Goal: Information Seeking & Learning: Stay updated

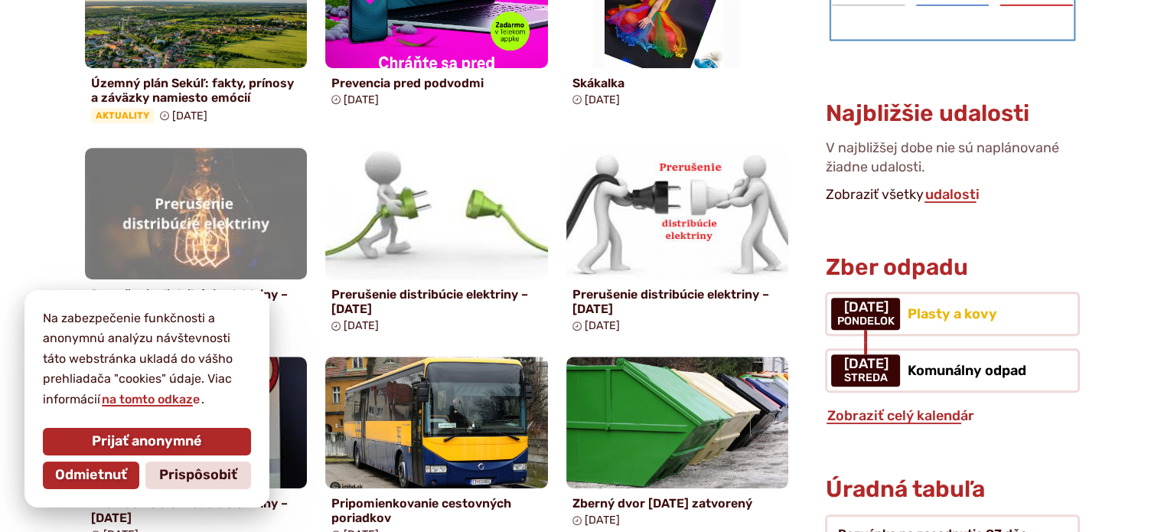
scroll to position [919, 0]
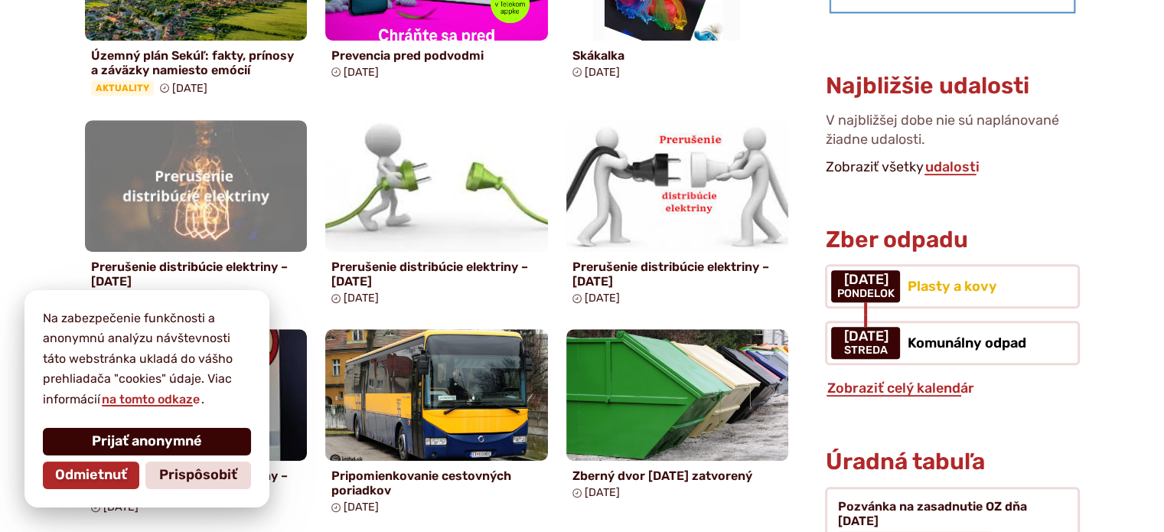
click at [173, 444] on span "Prijať anonymné" at bounding box center [147, 441] width 110 height 17
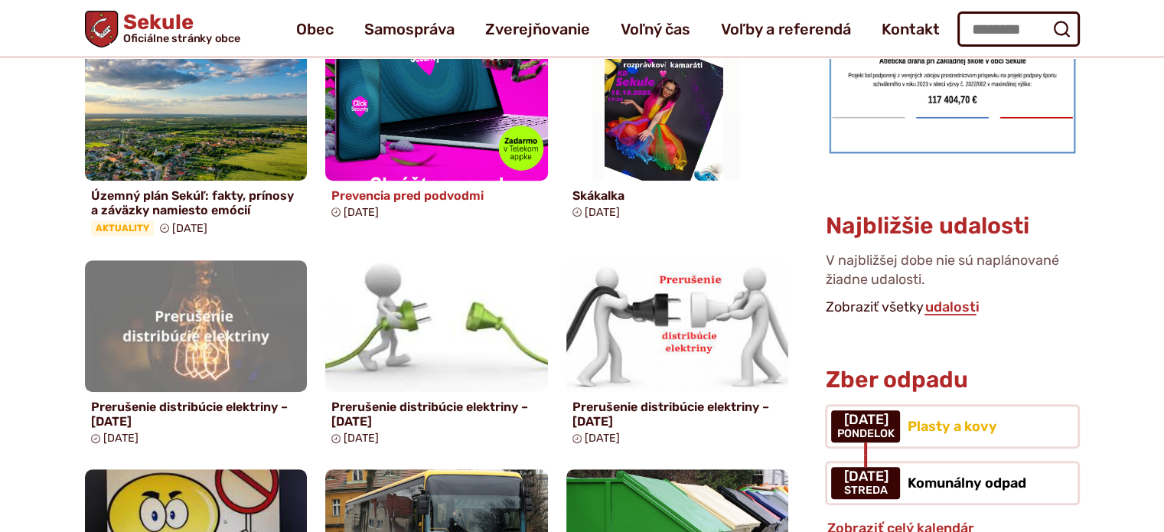
scroll to position [689, 0]
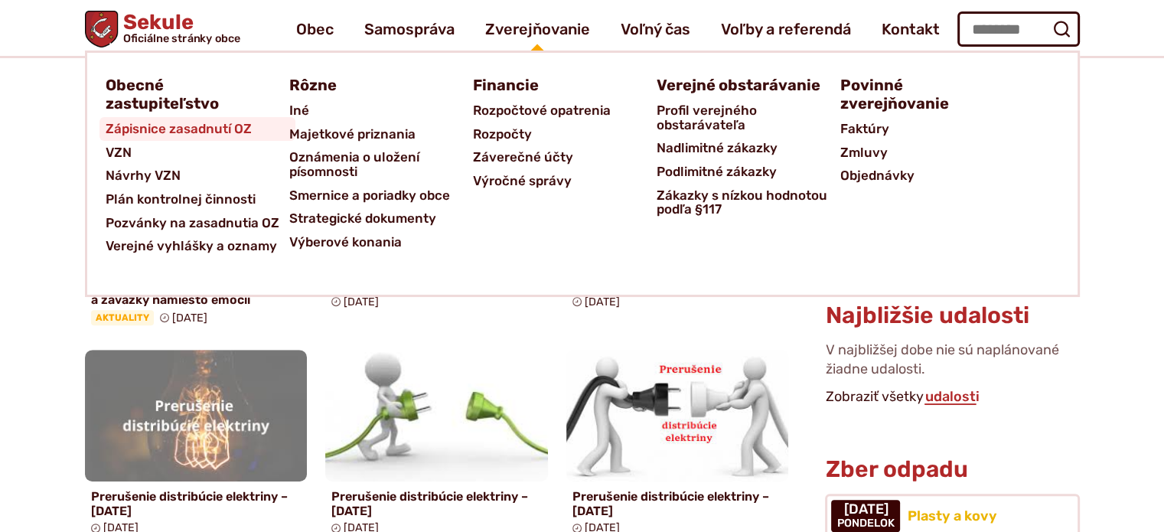
click at [129, 126] on span "Zápisnice zasadnutí OZ" at bounding box center [179, 129] width 146 height 24
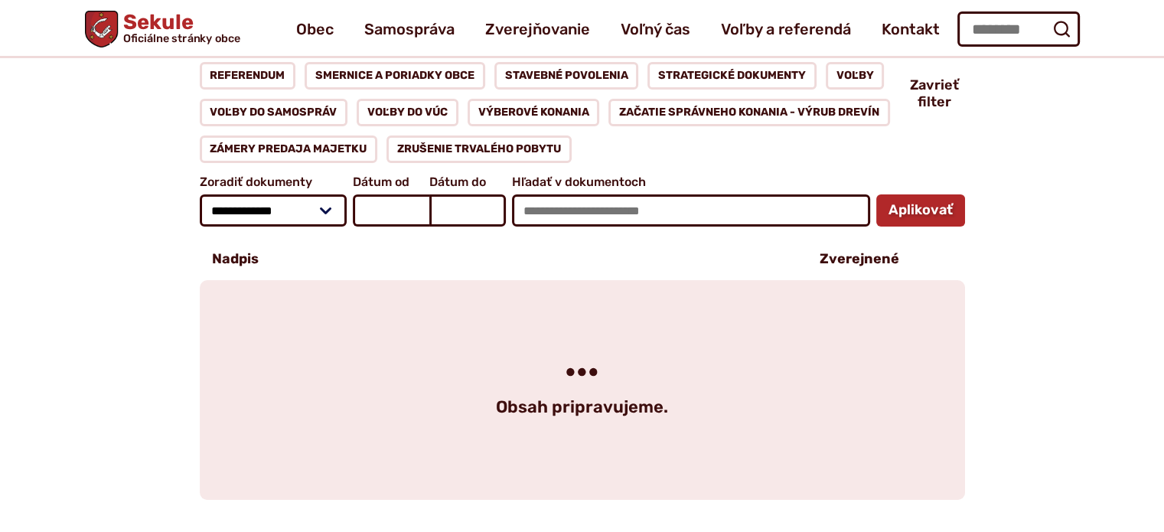
scroll to position [153, 0]
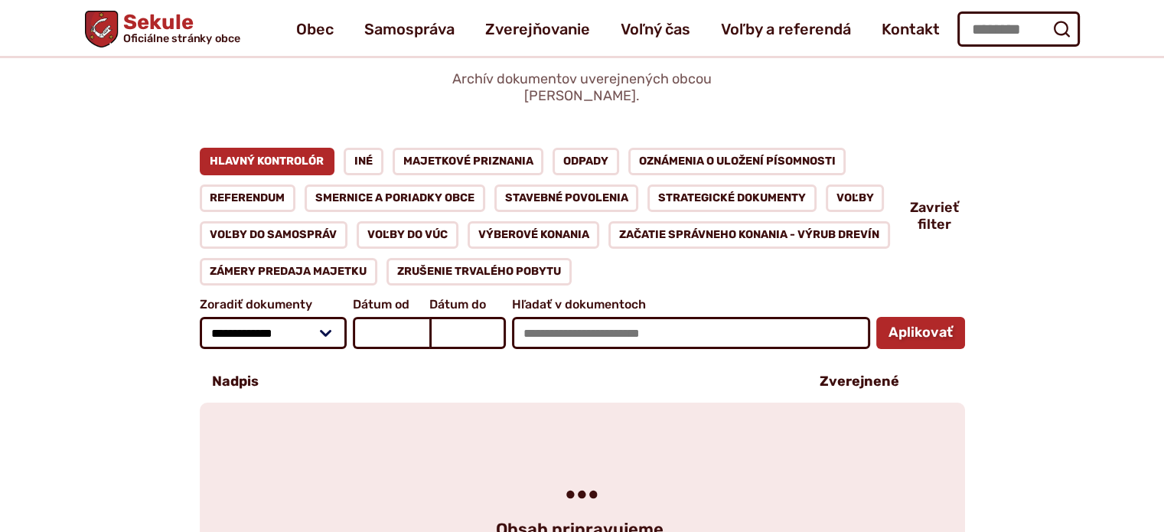
click at [253, 148] on link "Hlavný kontrolór" at bounding box center [268, 162] width 136 height 28
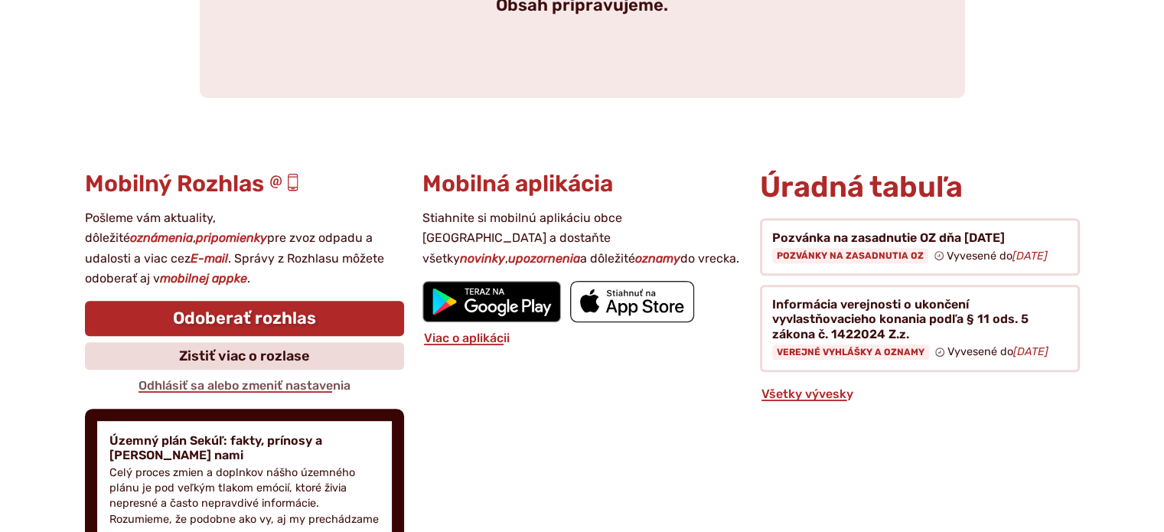
scroll to position [766, 0]
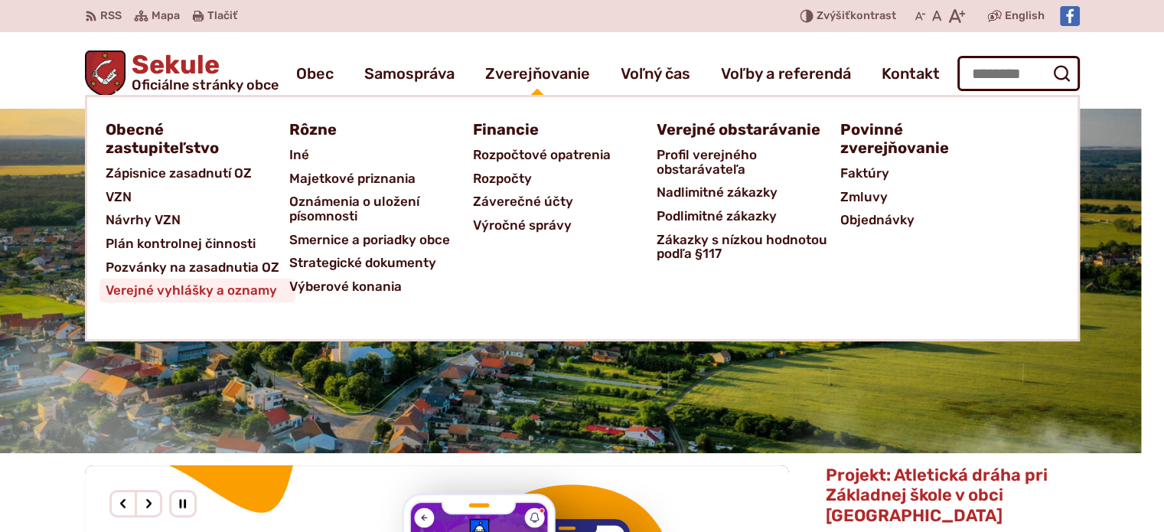
click at [175, 294] on span "Verejné vyhlášky a oznamy" at bounding box center [191, 291] width 171 height 24
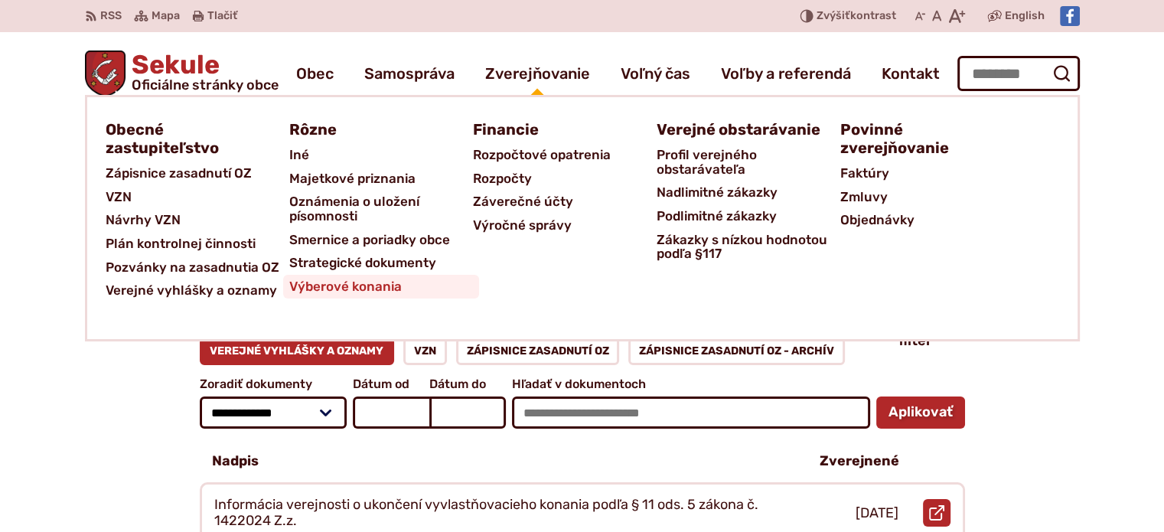
click at [361, 290] on span "Výberové konania" at bounding box center [345, 287] width 113 height 24
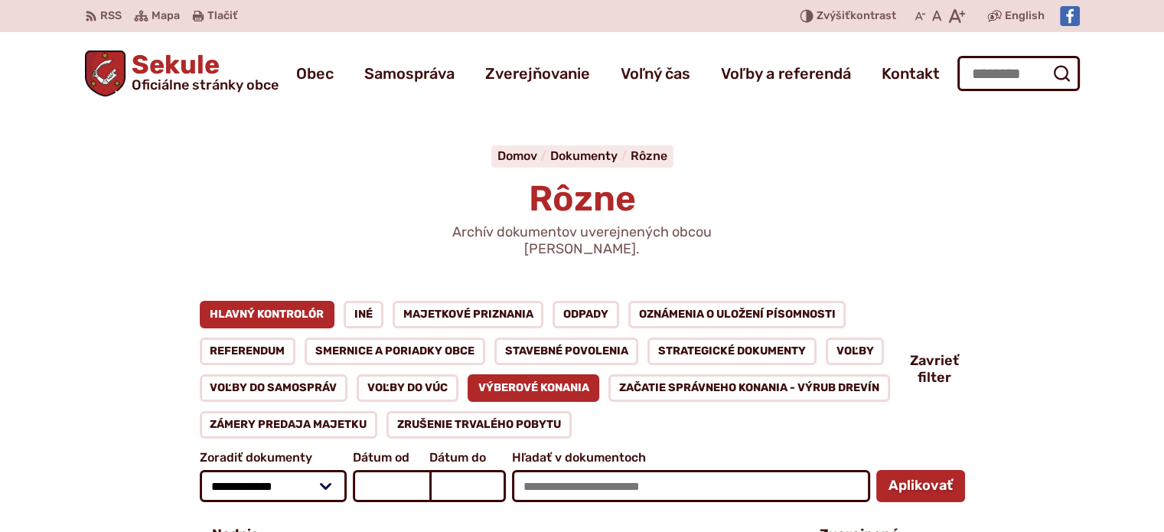
click at [260, 305] on link "Hlavný kontrolór" at bounding box center [268, 315] width 136 height 28
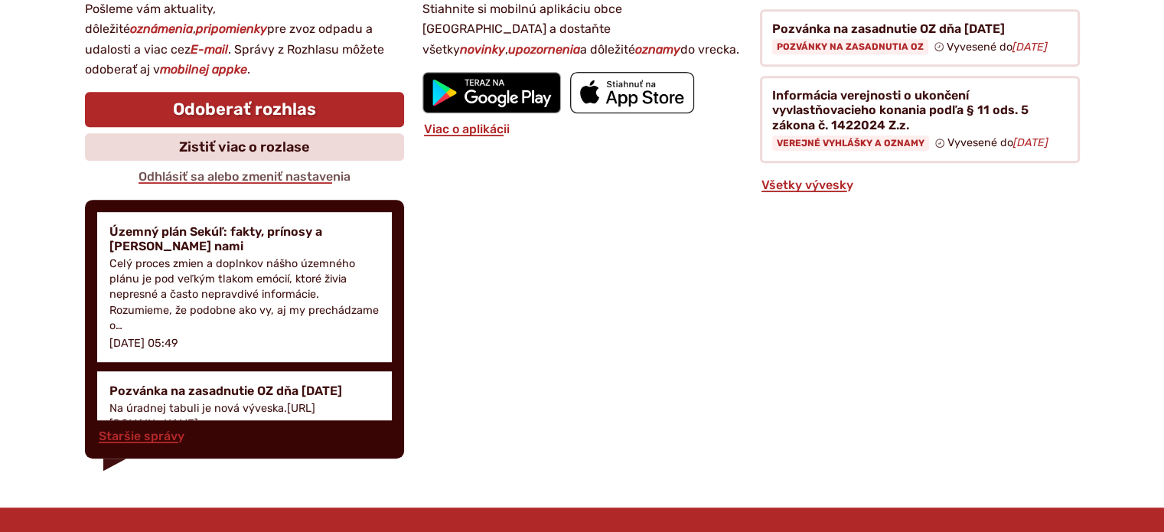
scroll to position [995, 0]
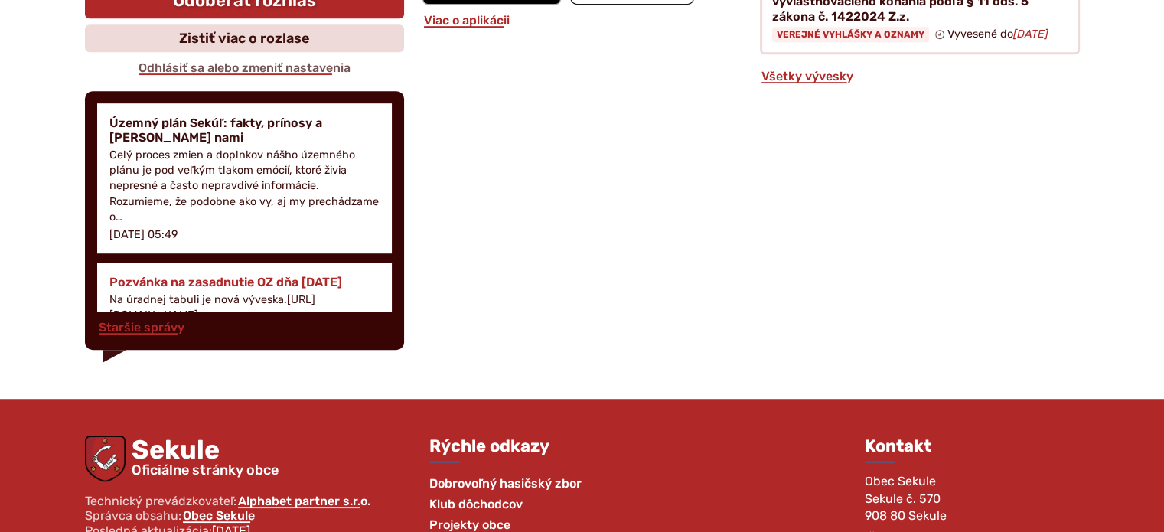
click at [193, 275] on h4 "Pozvánka na zasadnutie OZ dňa [DATE]" at bounding box center [244, 282] width 270 height 15
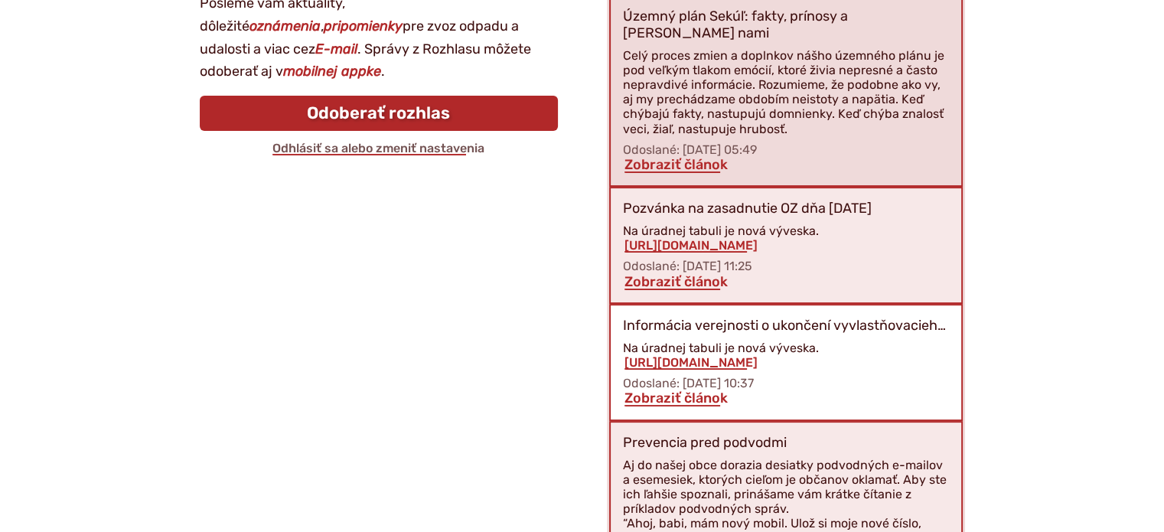
scroll to position [318, 0]
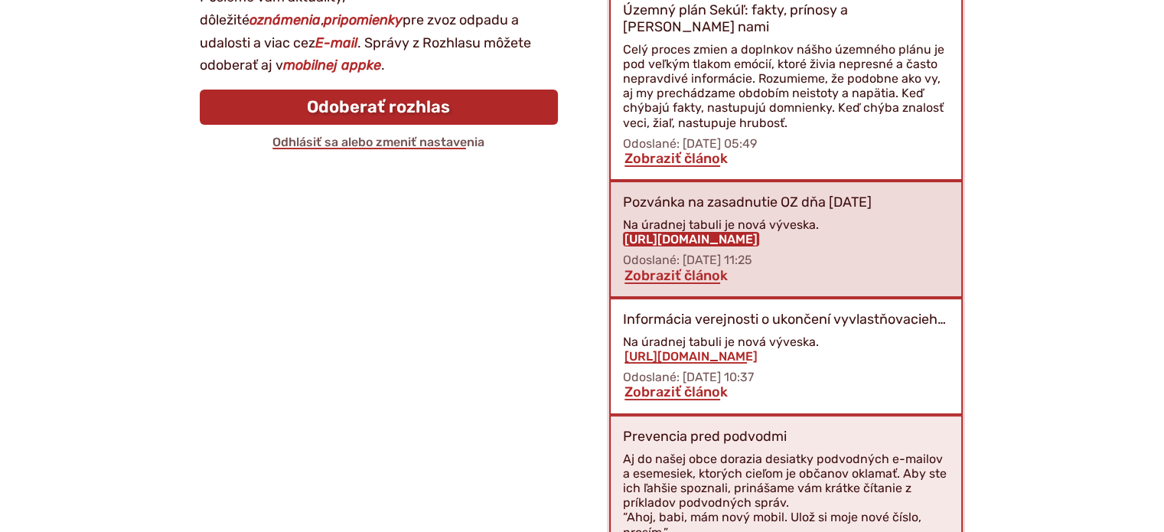
click at [698, 232] on link "[URL][DOMAIN_NAME]" at bounding box center [691, 239] width 136 height 15
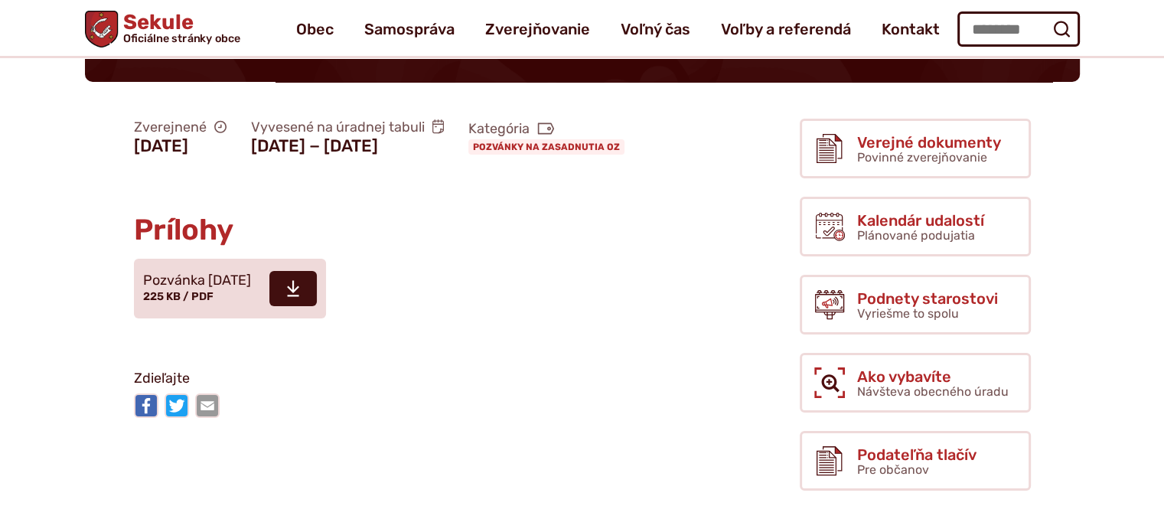
scroll to position [153, 0]
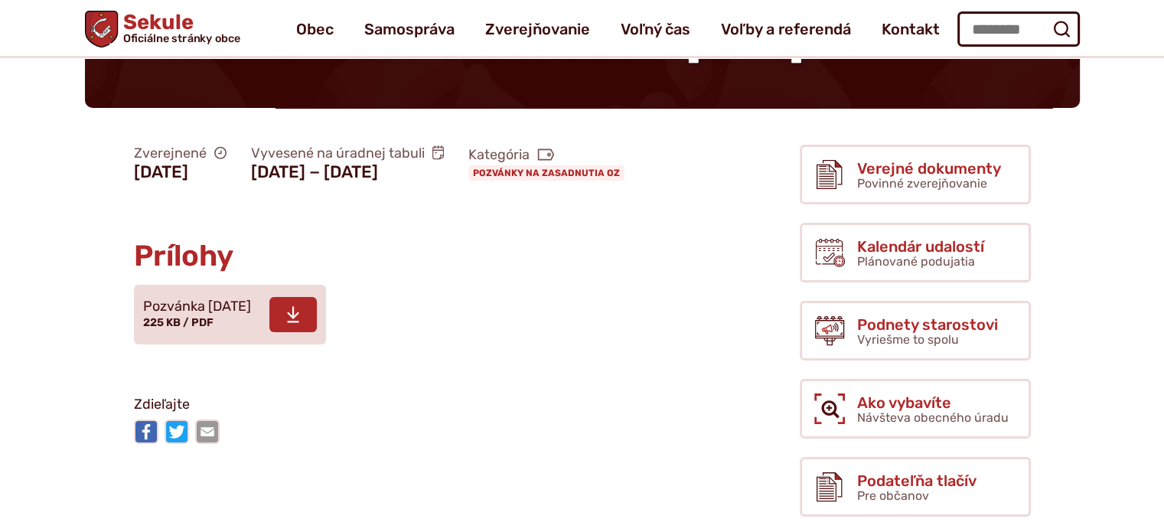
click at [300, 324] on icon at bounding box center [293, 314] width 14 height 18
